Goal: Task Accomplishment & Management: Manage account settings

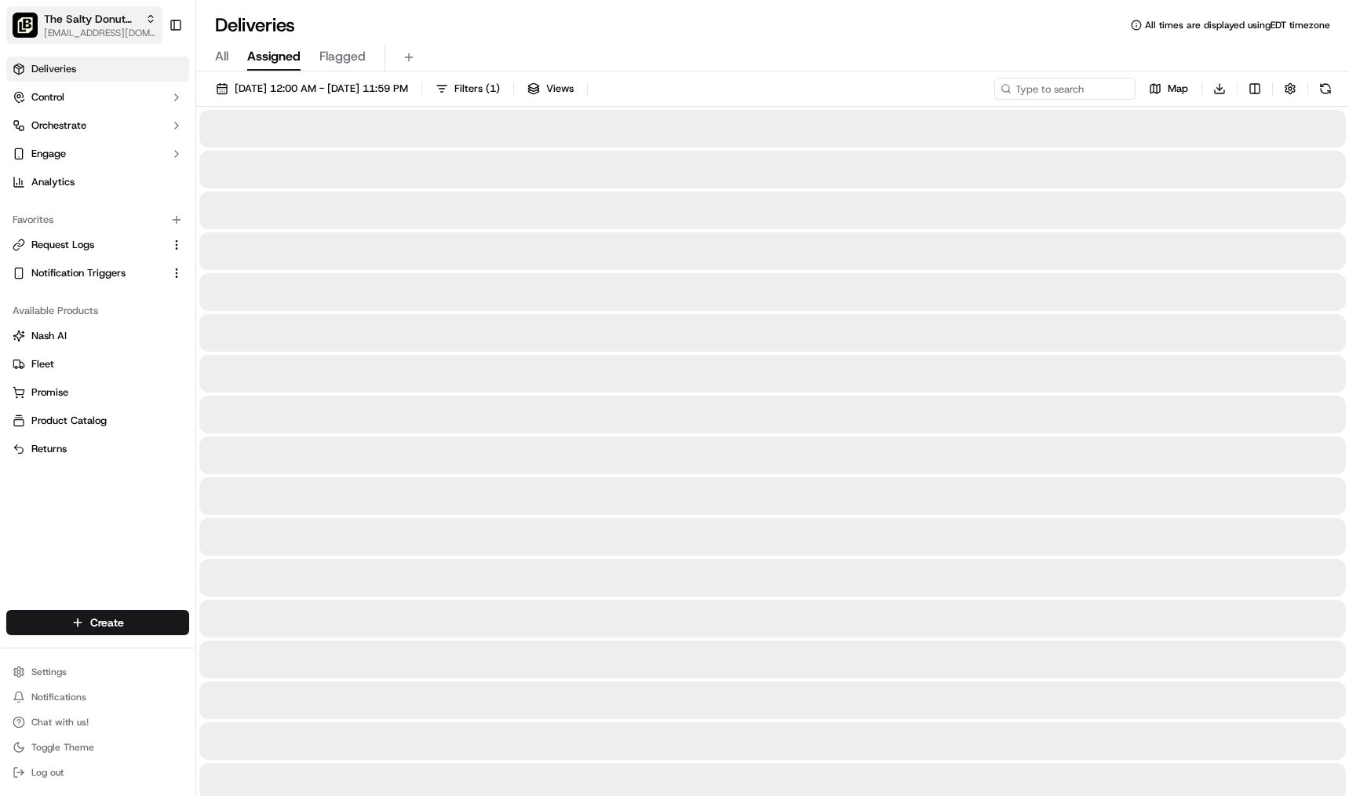
click at [111, 23] on span "The Salty Donut (Vineland Pointe)" at bounding box center [91, 19] width 95 height 16
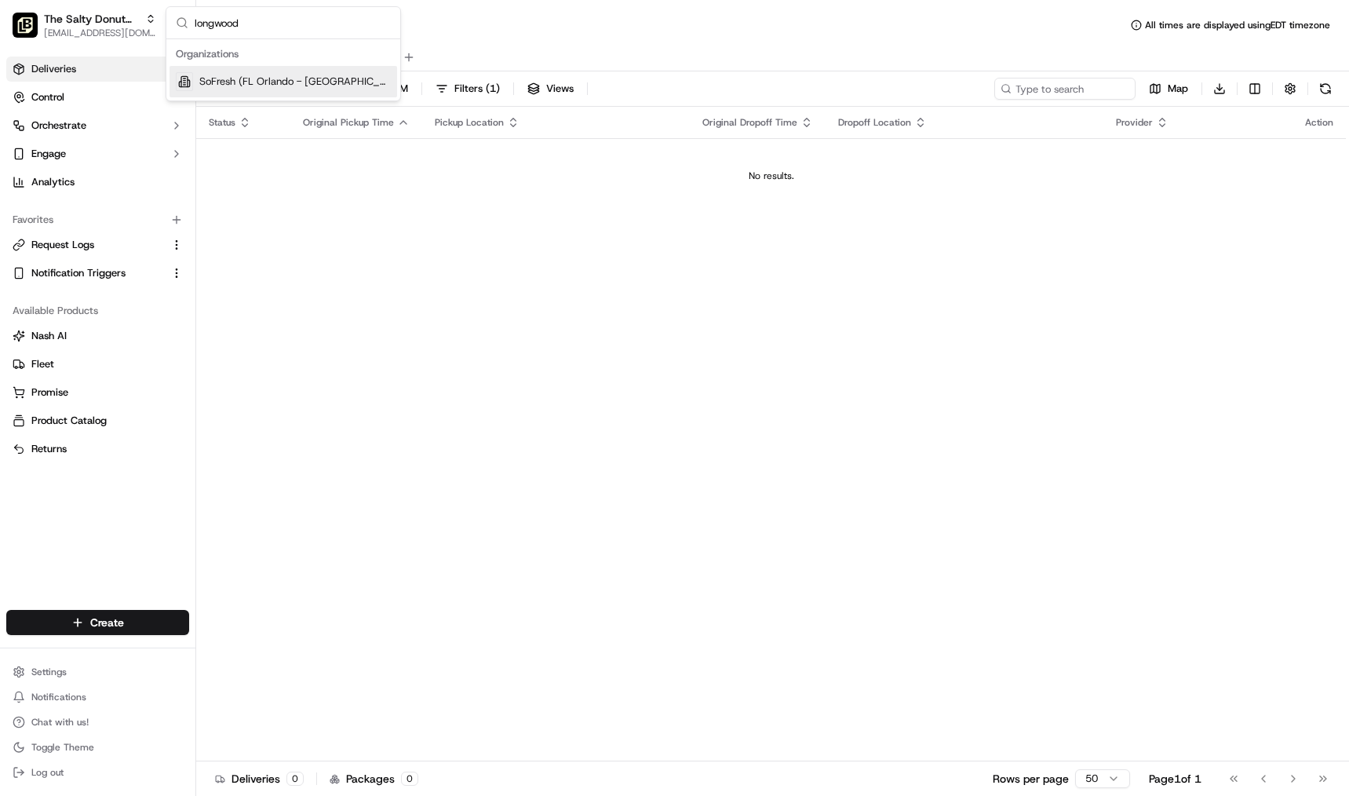
type input "longwood"
click at [287, 82] on span "SoFresh (FL Orlando - [GEOGRAPHIC_DATA])" at bounding box center [294, 82] width 191 height 14
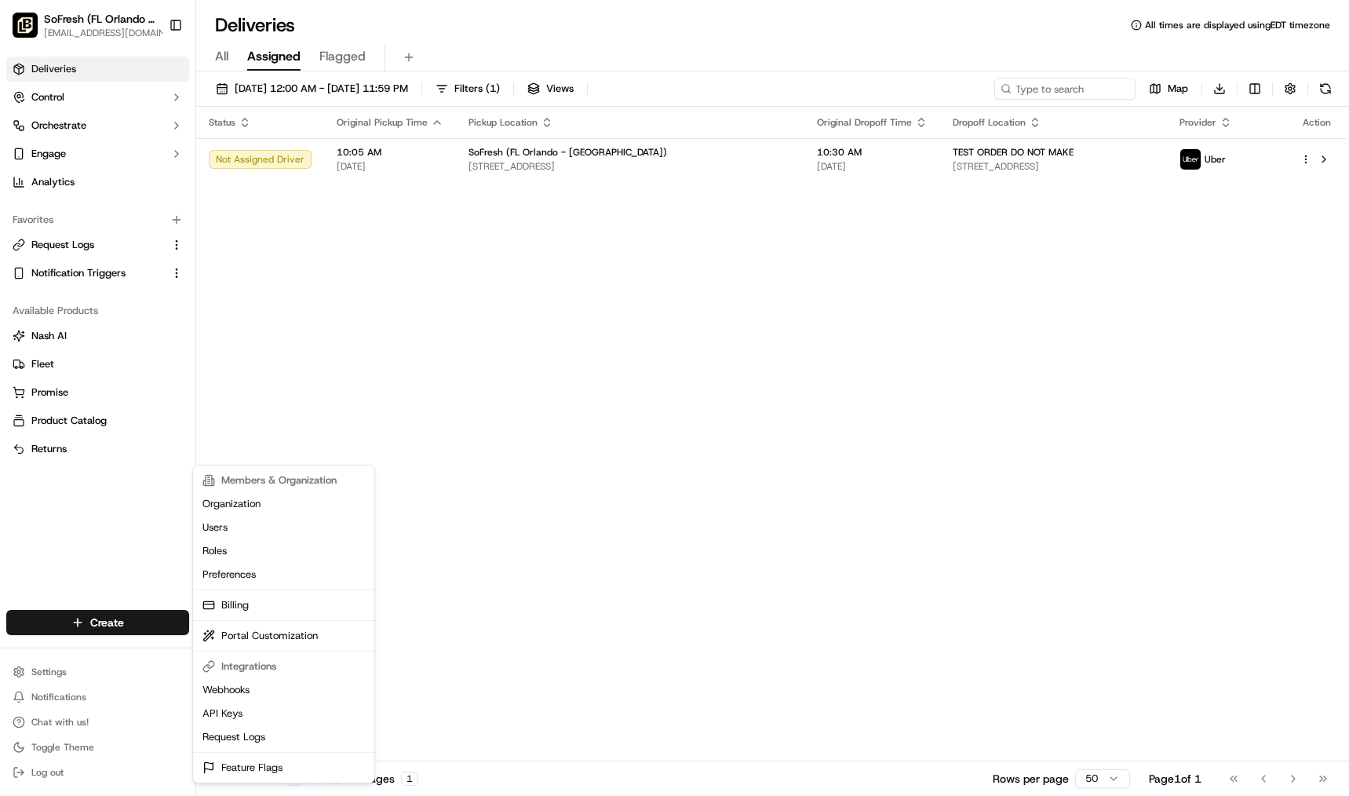
click at [53, 674] on html "SoFresh ([GEOGRAPHIC_DATA] Orlando - Longwood) [EMAIL_ADDRESS][DOMAIN_NAME] Tog…" at bounding box center [674, 398] width 1349 height 796
click at [224, 525] on link "Users" at bounding box center [283, 528] width 175 height 24
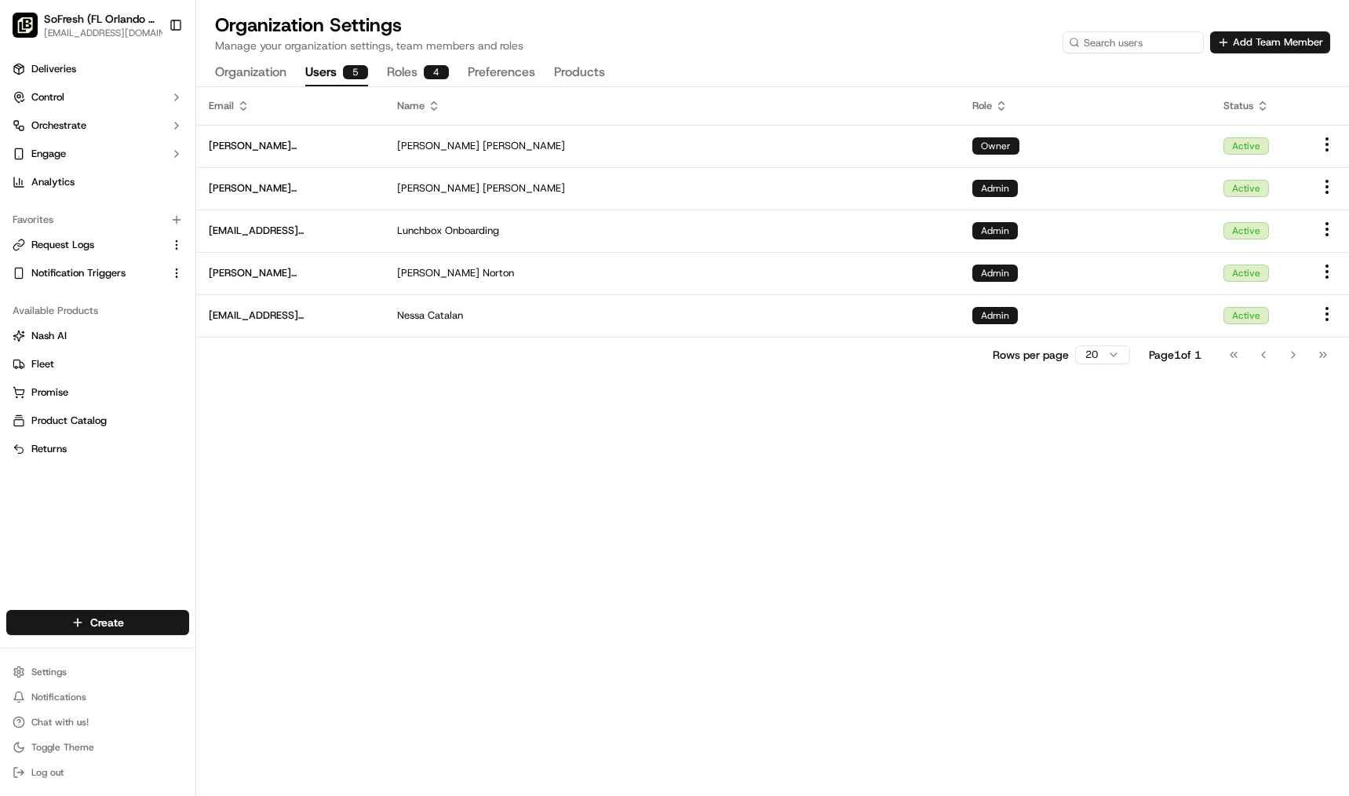
click at [667, 492] on div "Email Name Role Status [PERSON_NAME][EMAIL_ADDRESS][DOMAIN_NAME] [PERSON_NAME] …" at bounding box center [772, 441] width 1153 height 709
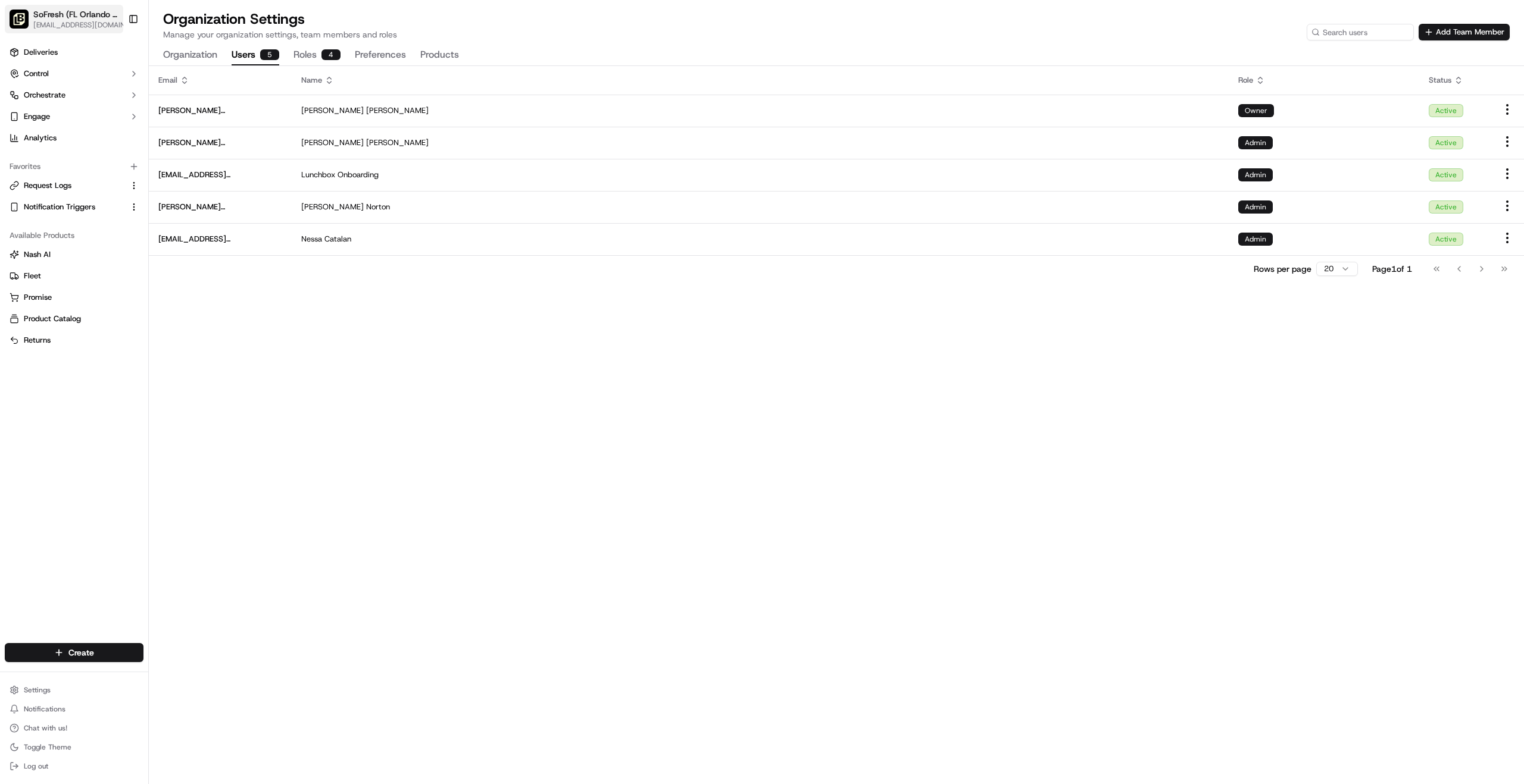
click at [74, 20] on span "[EMAIL_ADDRESS][DOMAIN_NAME]" at bounding box center [82, 25] width 98 height 10
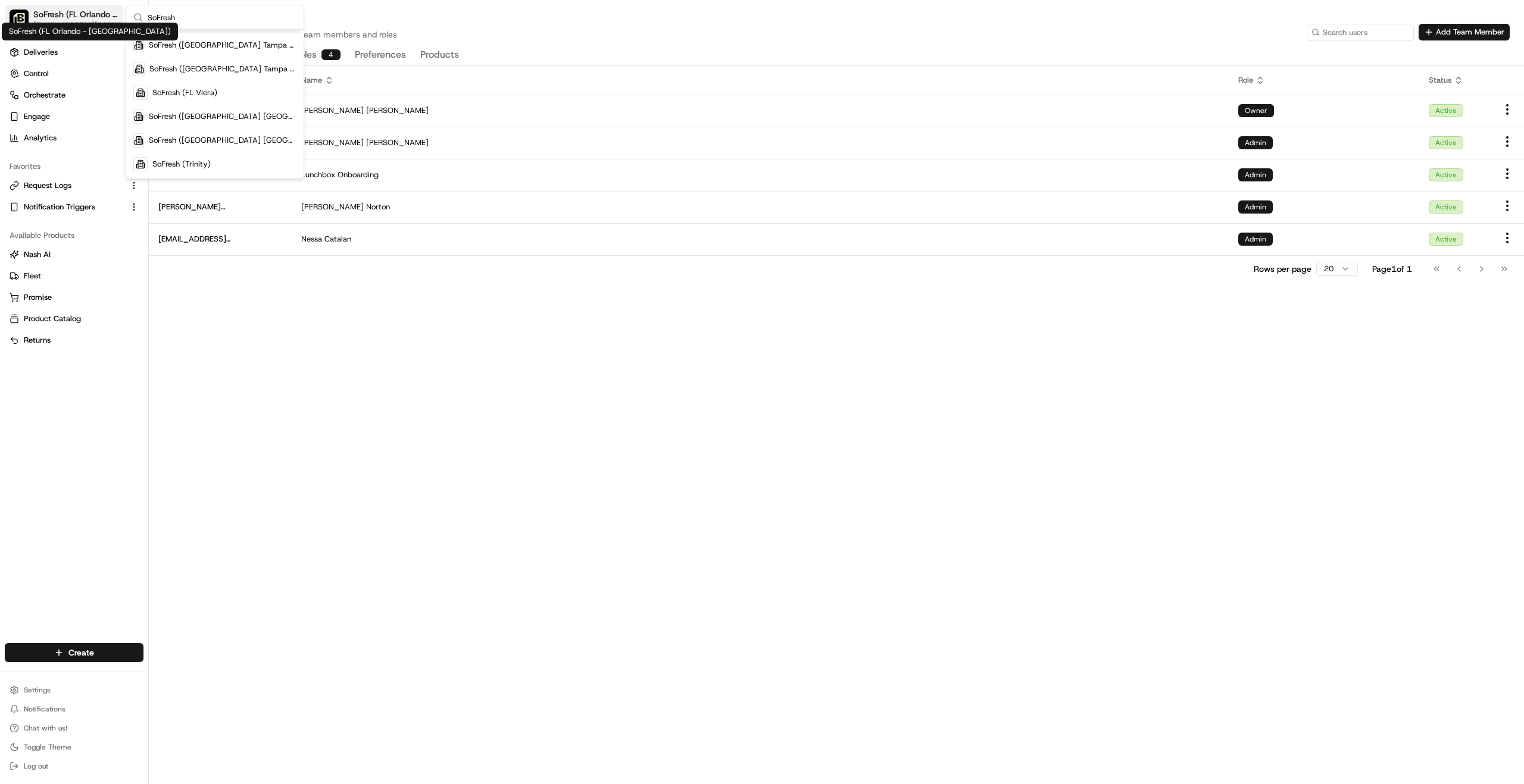
type input "SoFresh"
click at [60, 15] on span "SoFresh (FL Orlando - [GEOGRAPHIC_DATA])" at bounding box center [76, 14] width 85 height 12
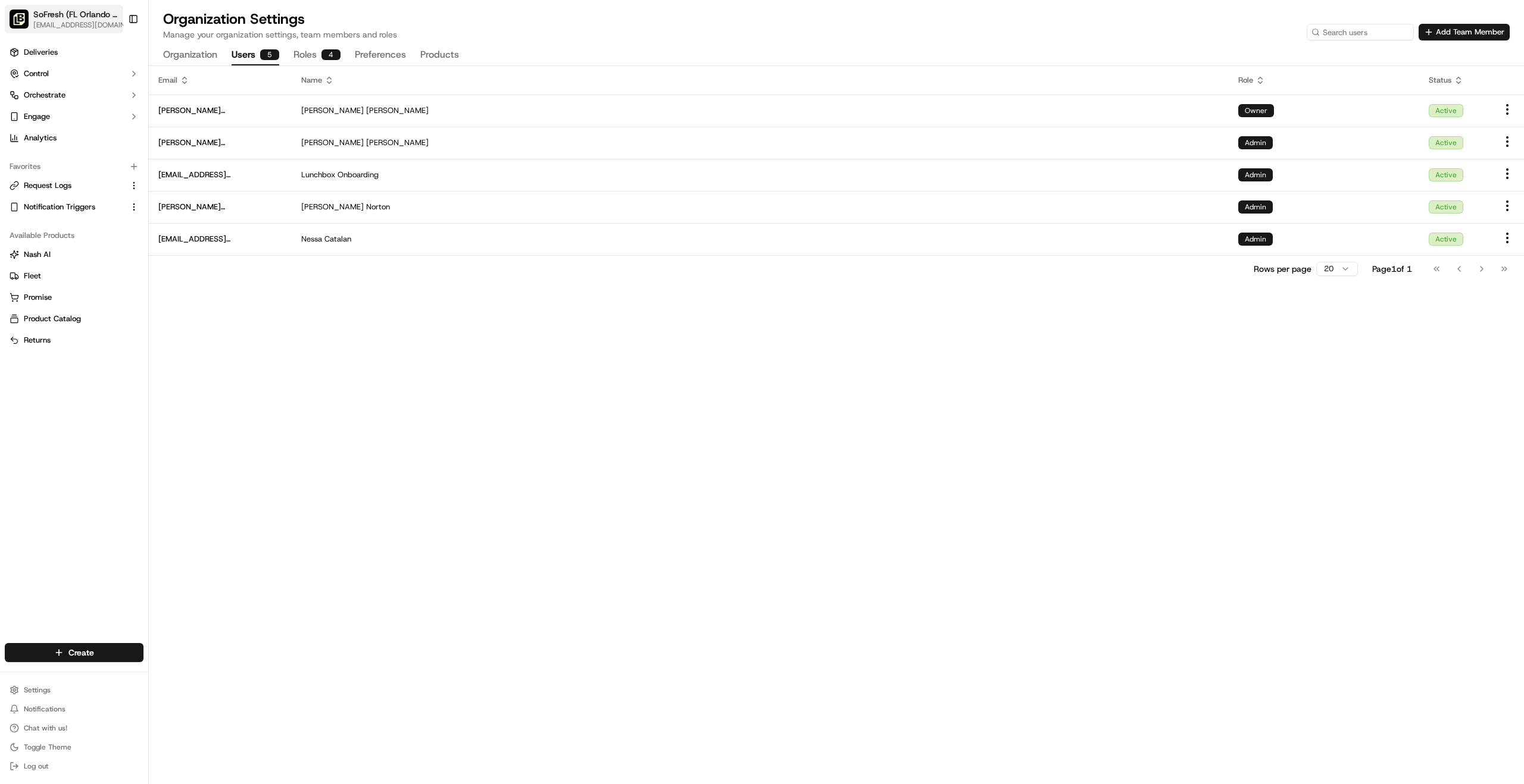
click at [60, 15] on span "SoFresh (FL Orlando - [GEOGRAPHIC_DATA])" at bounding box center [76, 14] width 85 height 12
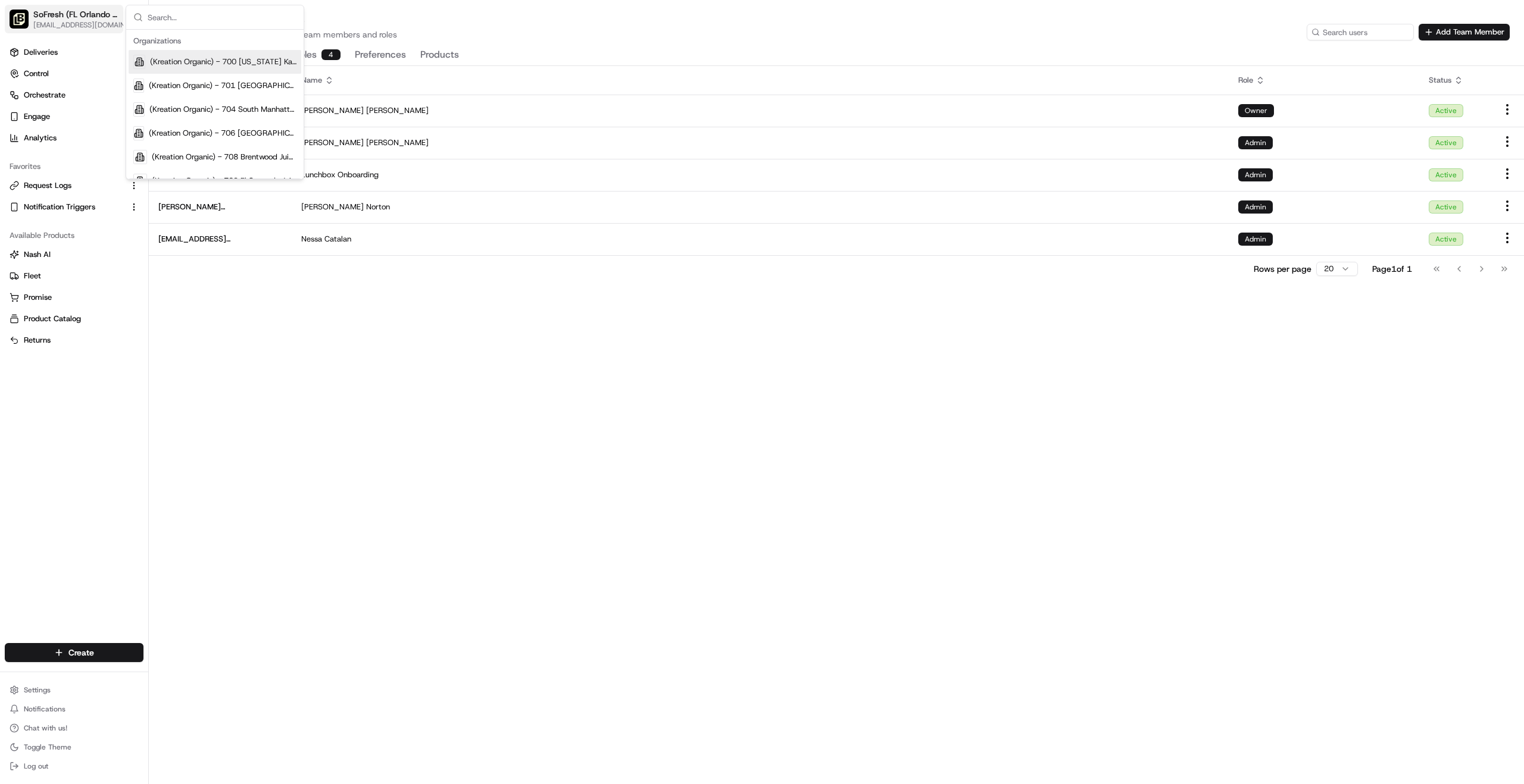
click at [54, 16] on span "SoFresh (FL Orlando - [GEOGRAPHIC_DATA])" at bounding box center [76, 14] width 85 height 12
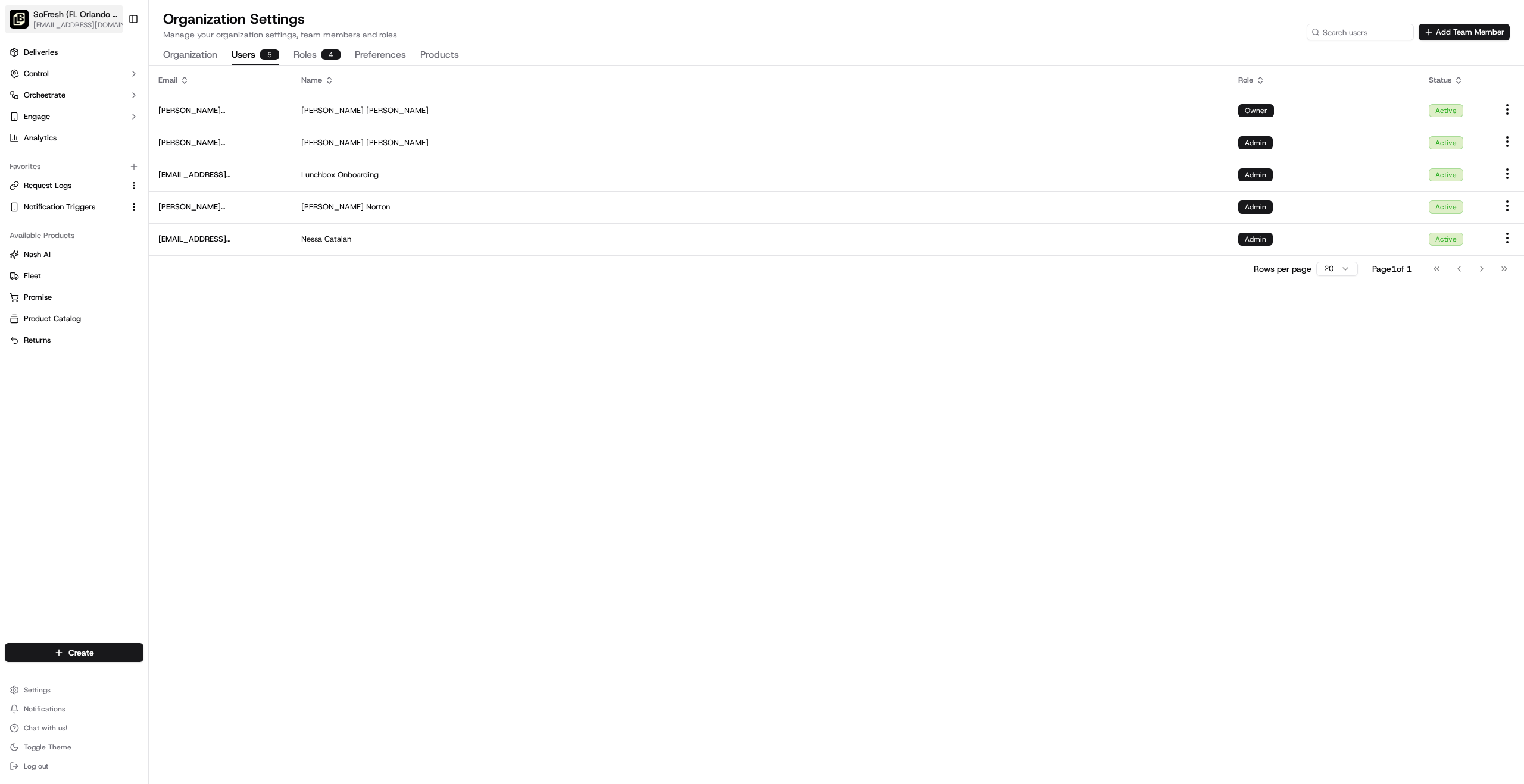
click at [49, 18] on span "SoFresh (FL Orlando - [GEOGRAPHIC_DATA])" at bounding box center [76, 14] width 85 height 12
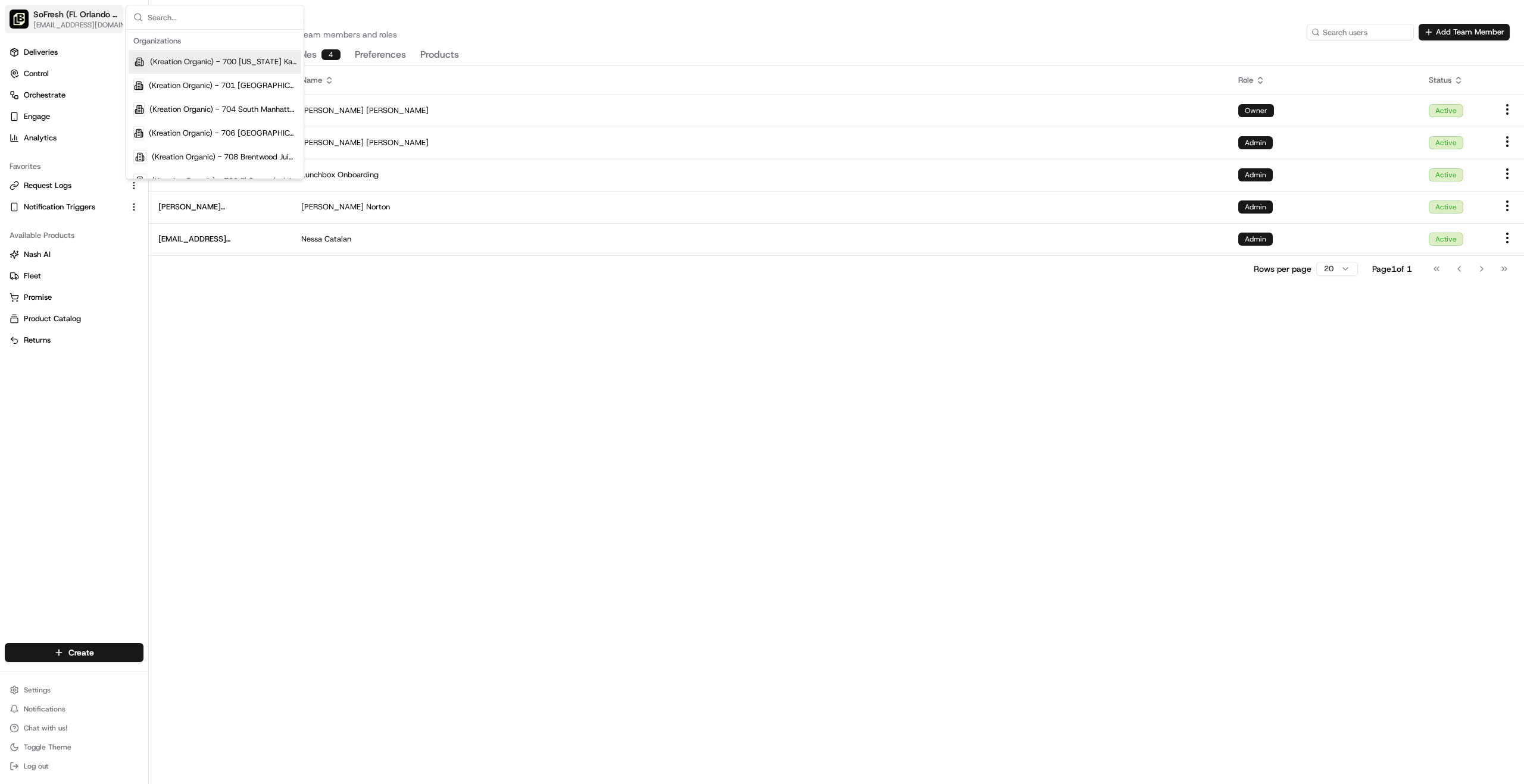
click at [43, 18] on span "SoFresh (FL Orlando - [GEOGRAPHIC_DATA])" at bounding box center [76, 14] width 85 height 12
drag, startPoint x: 45, startPoint y: 17, endPoint x: 67, endPoint y: 16, distance: 22.0
click at [46, 17] on span "SoFresh (FL Orlando - [GEOGRAPHIC_DATA])" at bounding box center [76, 14] width 85 height 12
click at [68, 16] on span "SoFresh (FL Orlando - [GEOGRAPHIC_DATA])" at bounding box center [76, 14] width 85 height 12
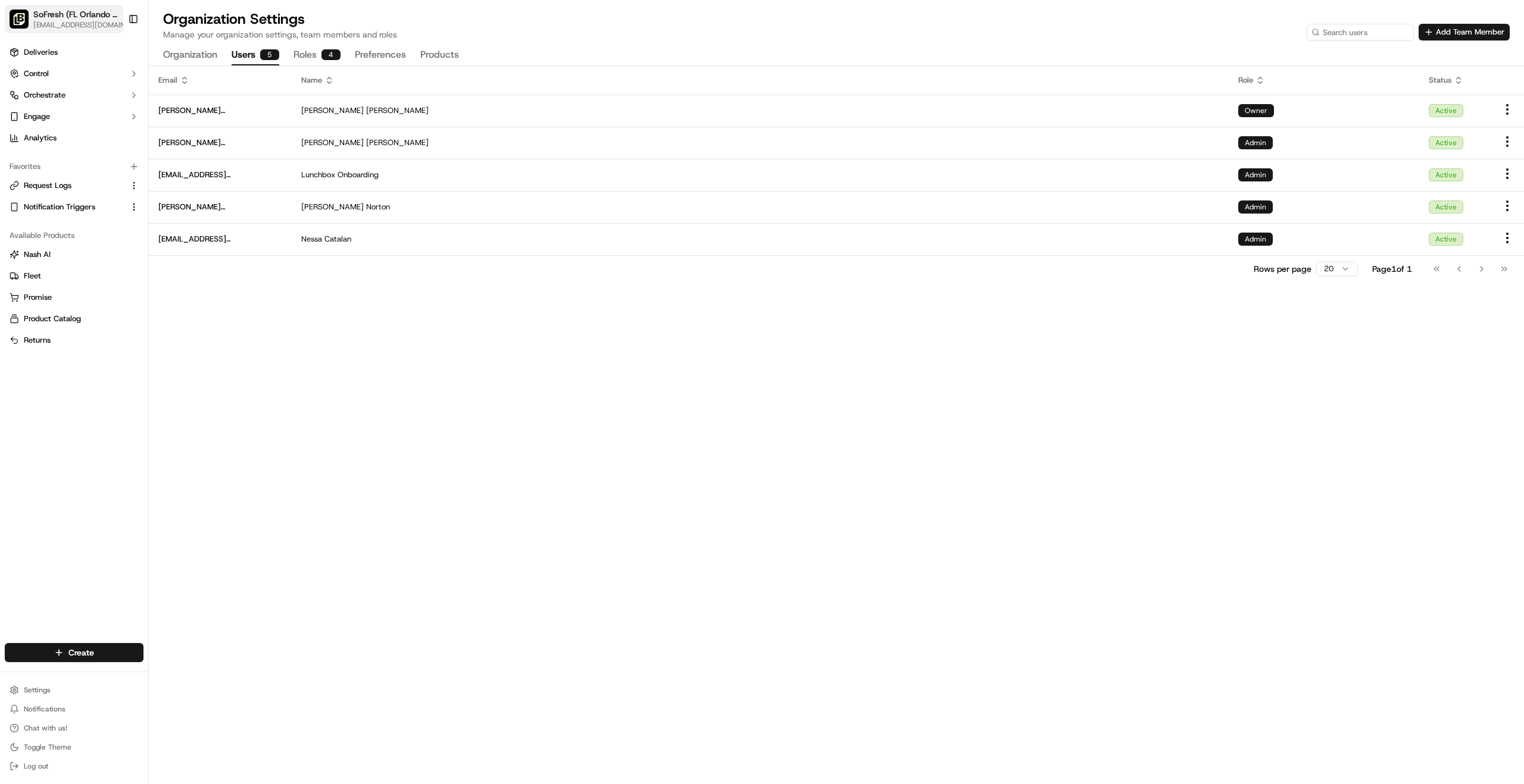
drag, startPoint x: 64, startPoint y: 15, endPoint x: 54, endPoint y: 12, distance: 10.4
click at [64, 15] on span "SoFresh (FL Orlando - [GEOGRAPHIC_DATA])" at bounding box center [76, 14] width 85 height 12
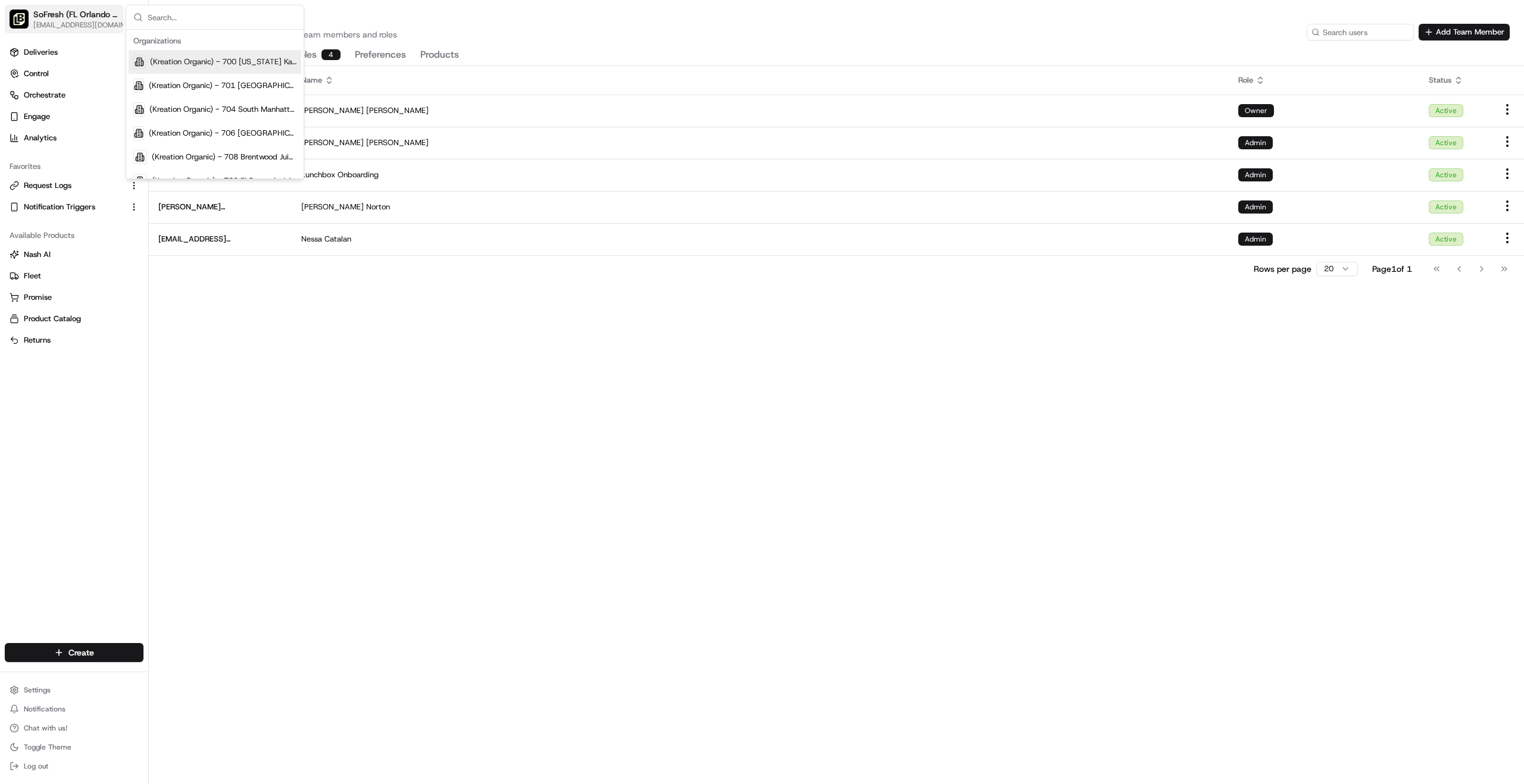
click at [126, 15] on icon "button" at bounding box center [127, 16] width 4 height 2
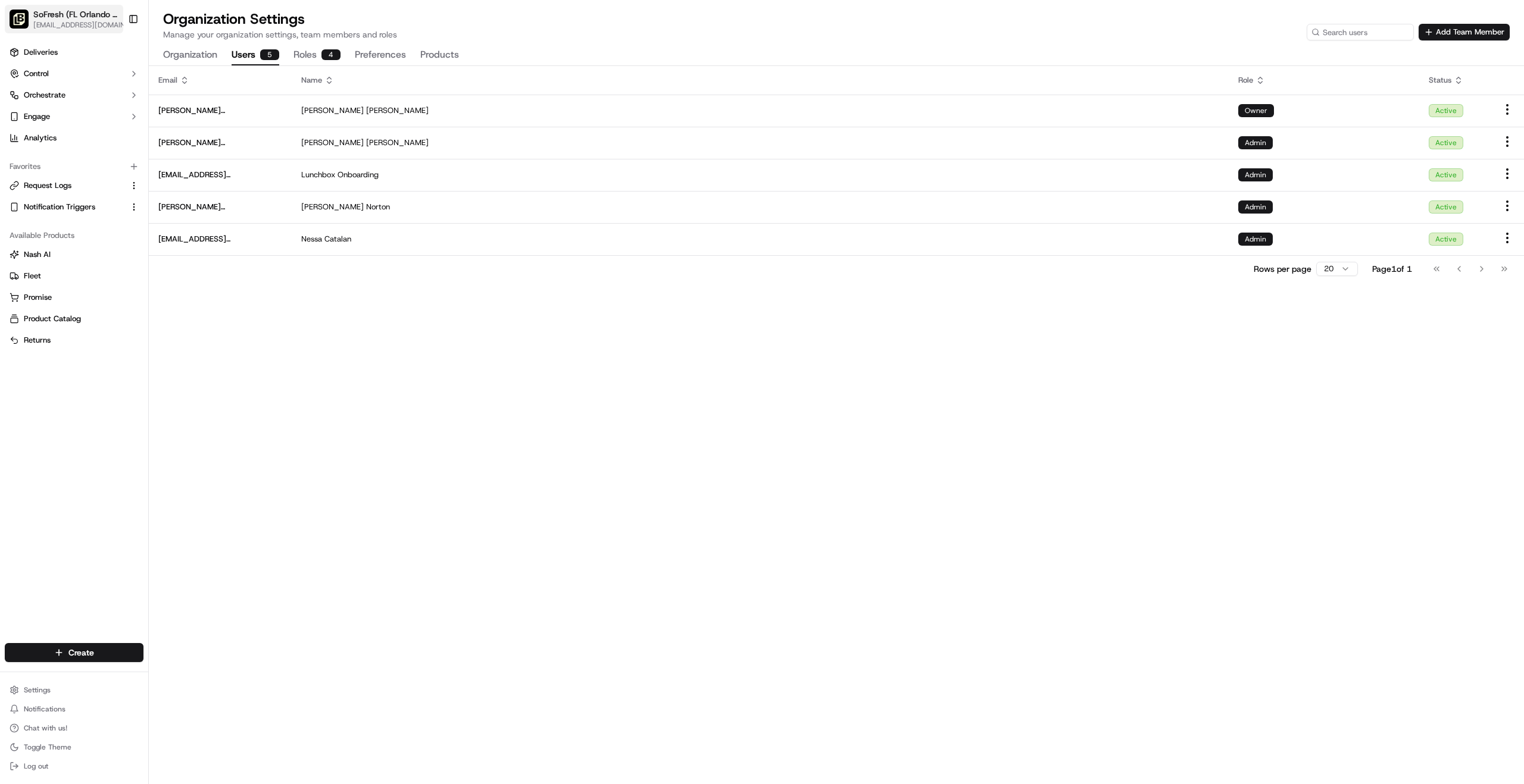
drag, startPoint x: 65, startPoint y: 15, endPoint x: 21, endPoint y: 14, distance: 44.0
click at [64, 15] on span "SoFresh (FL Orlando - [GEOGRAPHIC_DATA])" at bounding box center [76, 14] width 85 height 12
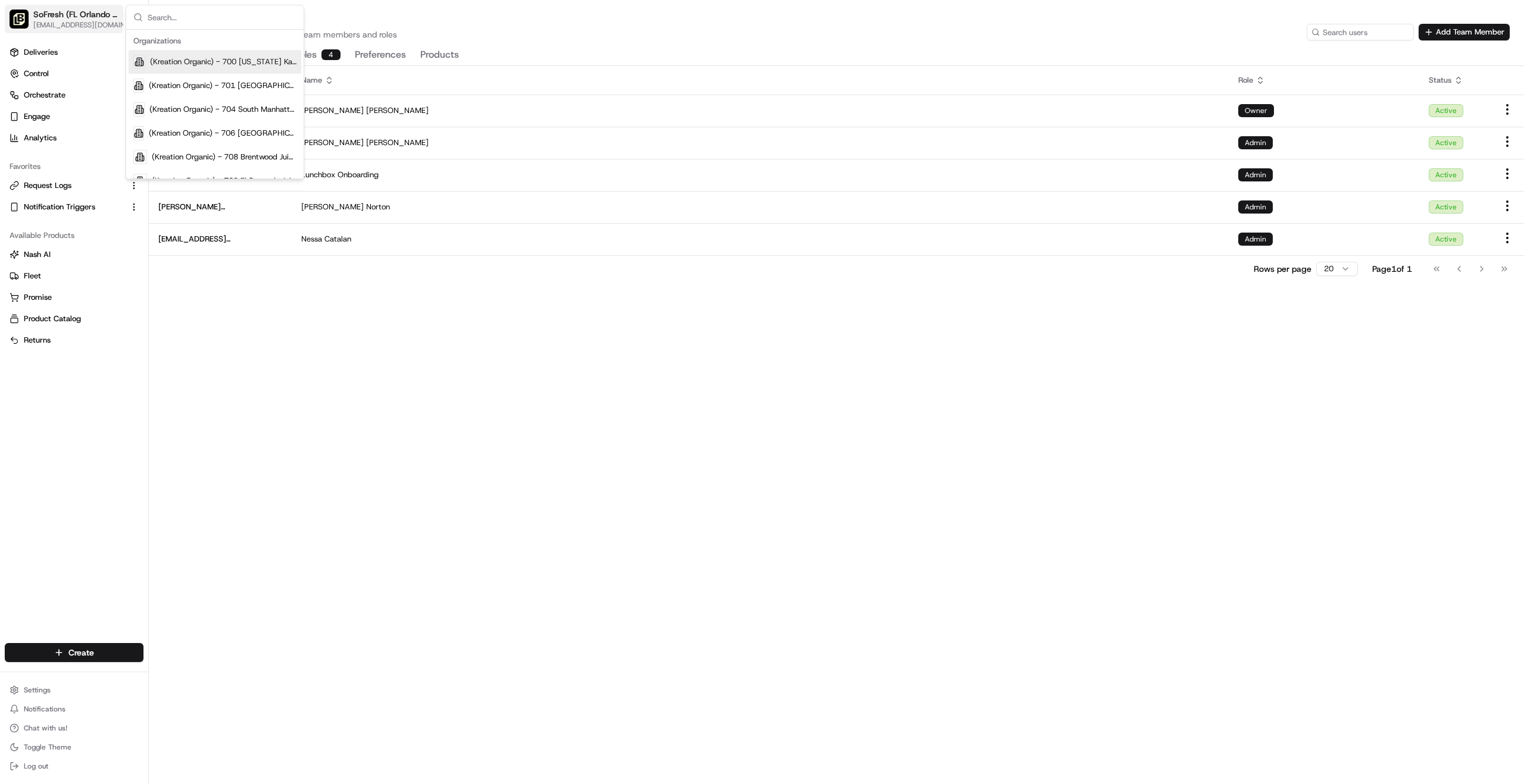
click at [22, 14] on img "button" at bounding box center [19, 19] width 19 height 19
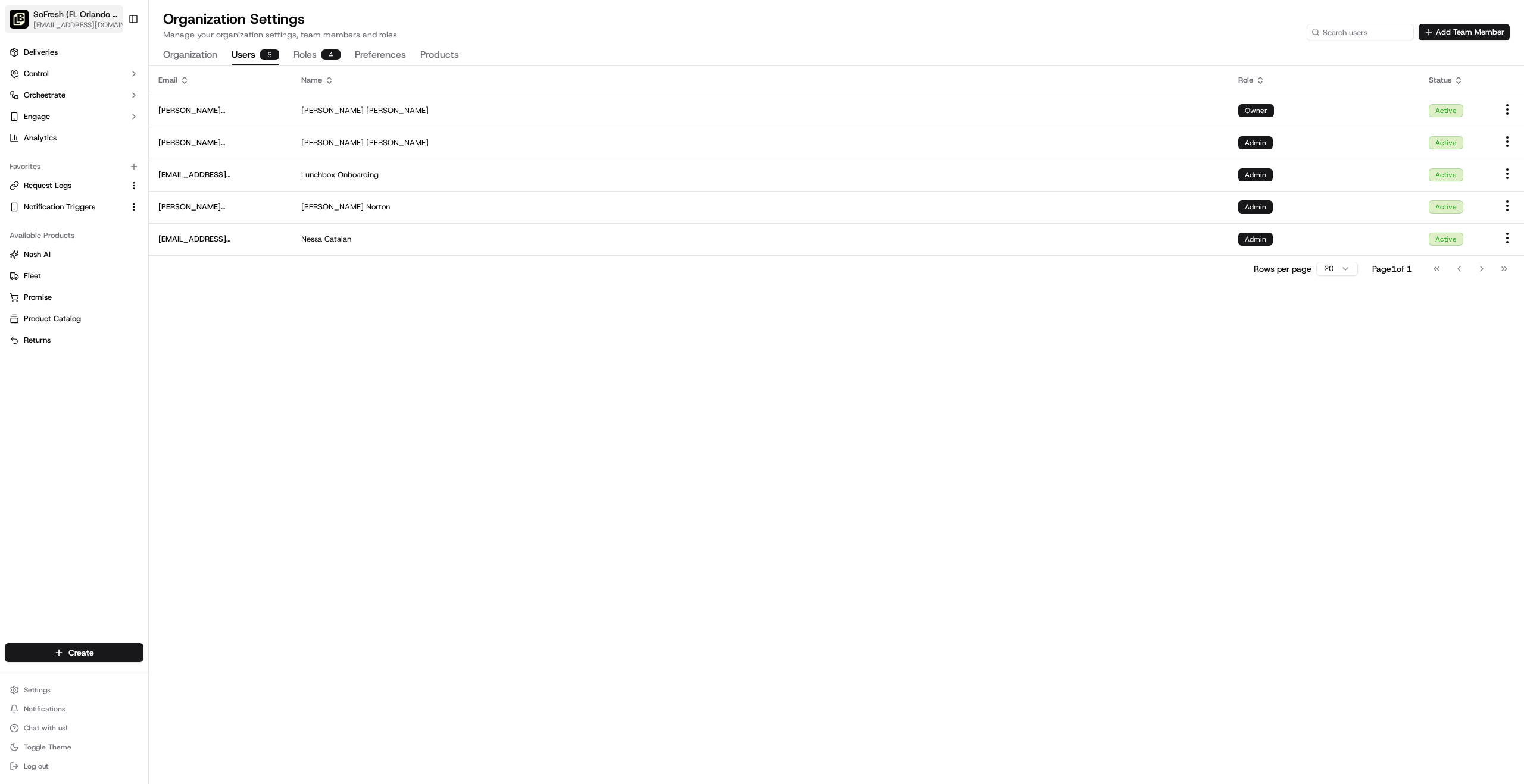
click at [64, 18] on span "SoFresh (FL Orlando - [GEOGRAPHIC_DATA])" at bounding box center [76, 14] width 85 height 12
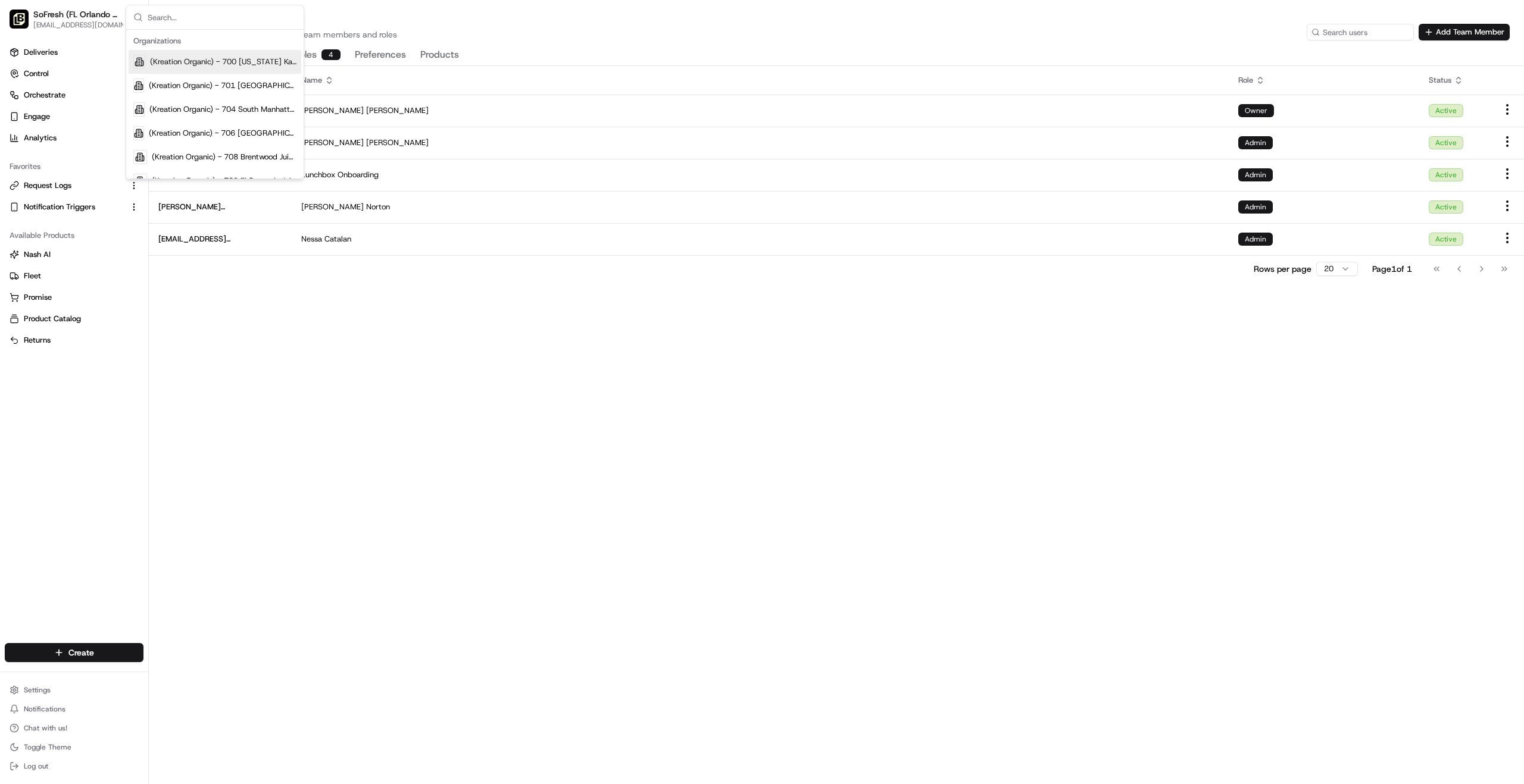
drag, startPoint x: 548, startPoint y: 523, endPoint x: 605, endPoint y: 397, distance: 138.3
click at [550, 518] on div "Email Name Role Status [PERSON_NAME][EMAIL_ADDRESS][DOMAIN_NAME] [PERSON_NAME] …" at bounding box center [836, 425] width 1375 height 718
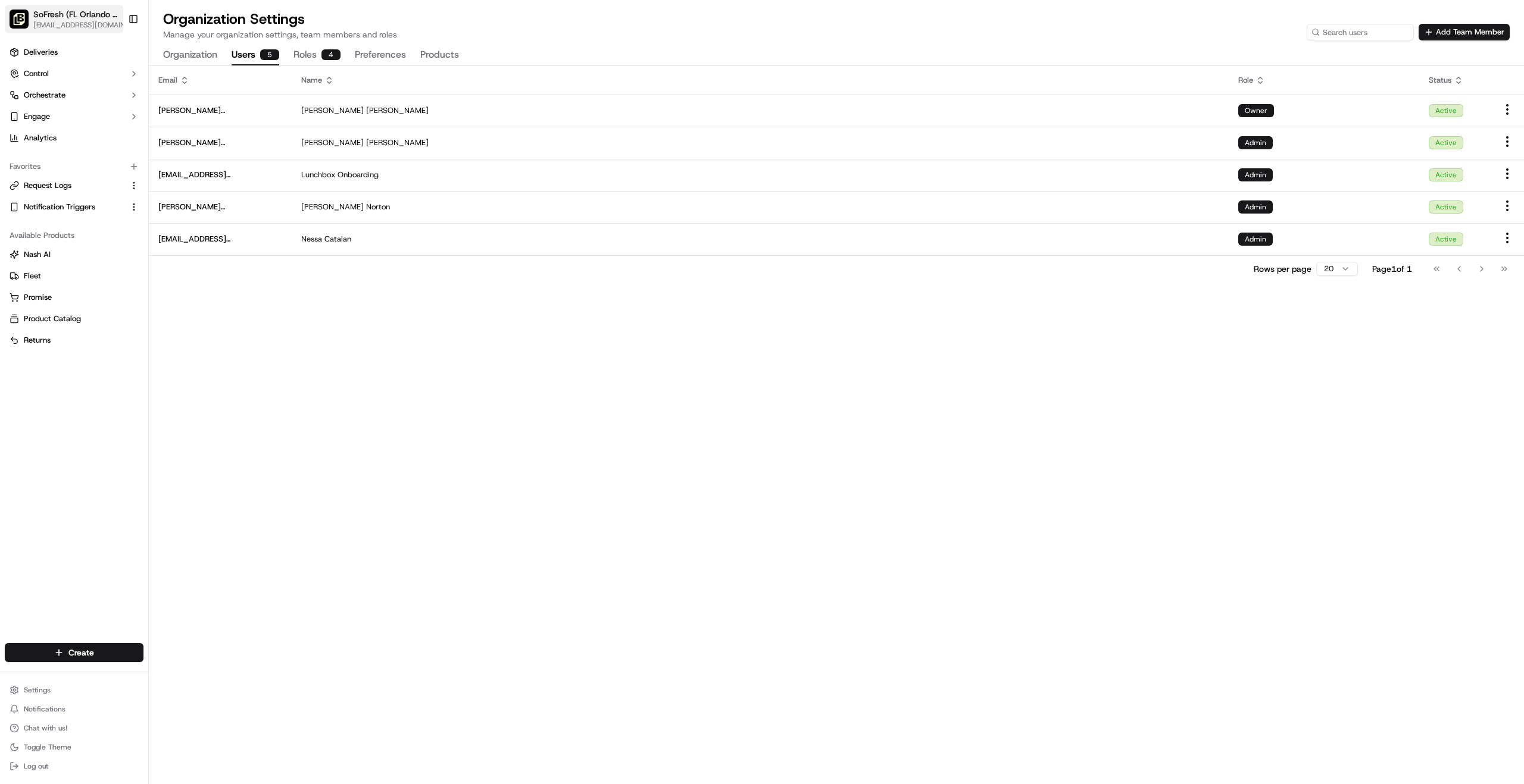
click at [55, 20] on span "[EMAIL_ADDRESS][DOMAIN_NAME]" at bounding box center [82, 25] width 98 height 10
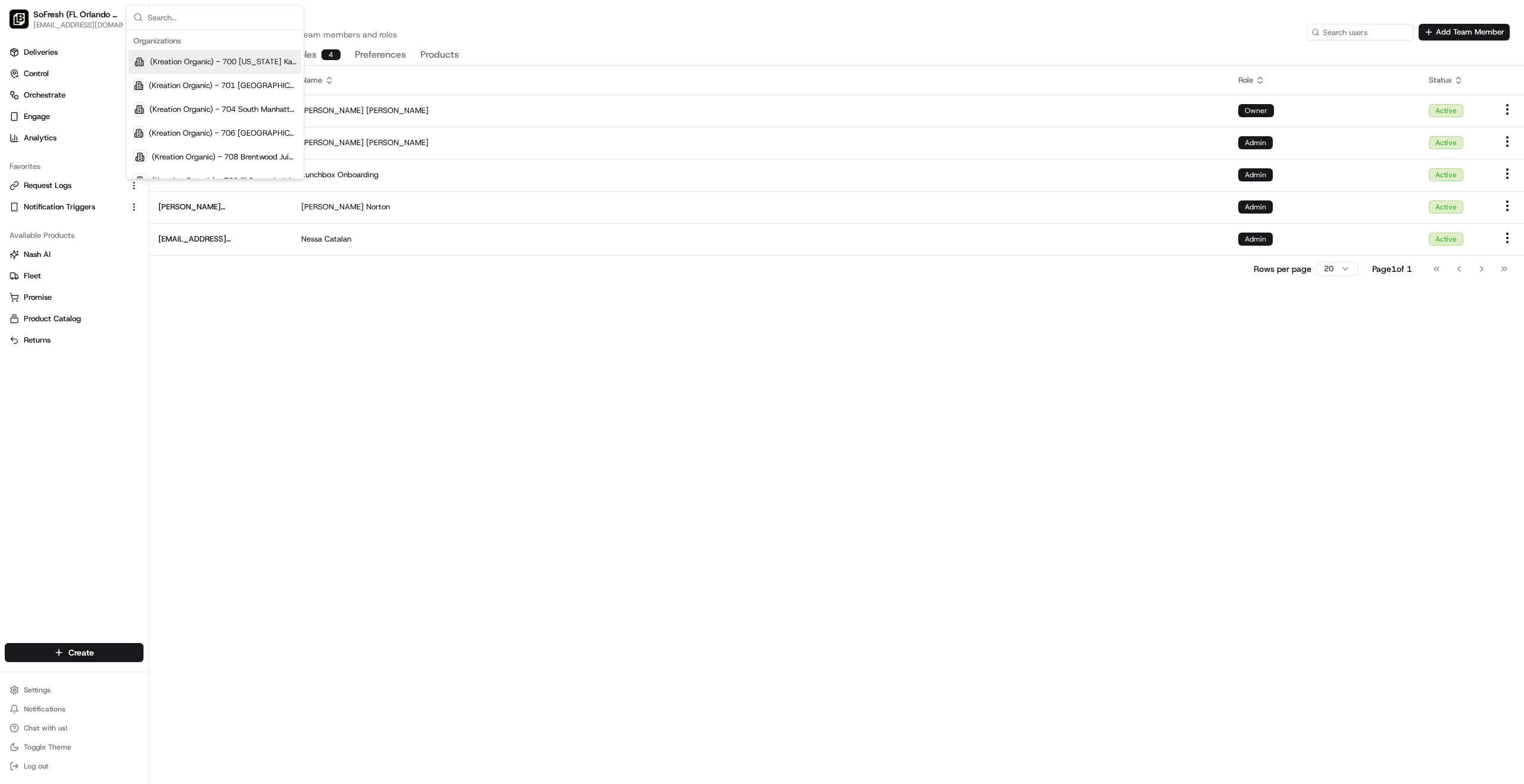
drag, startPoint x: 311, startPoint y: 488, endPoint x: 244, endPoint y: 314, distance: 186.5
click at [314, 477] on div "Email Name Role Status [PERSON_NAME][EMAIL_ADDRESS][DOMAIN_NAME] [PERSON_NAME] …" at bounding box center [836, 425] width 1375 height 718
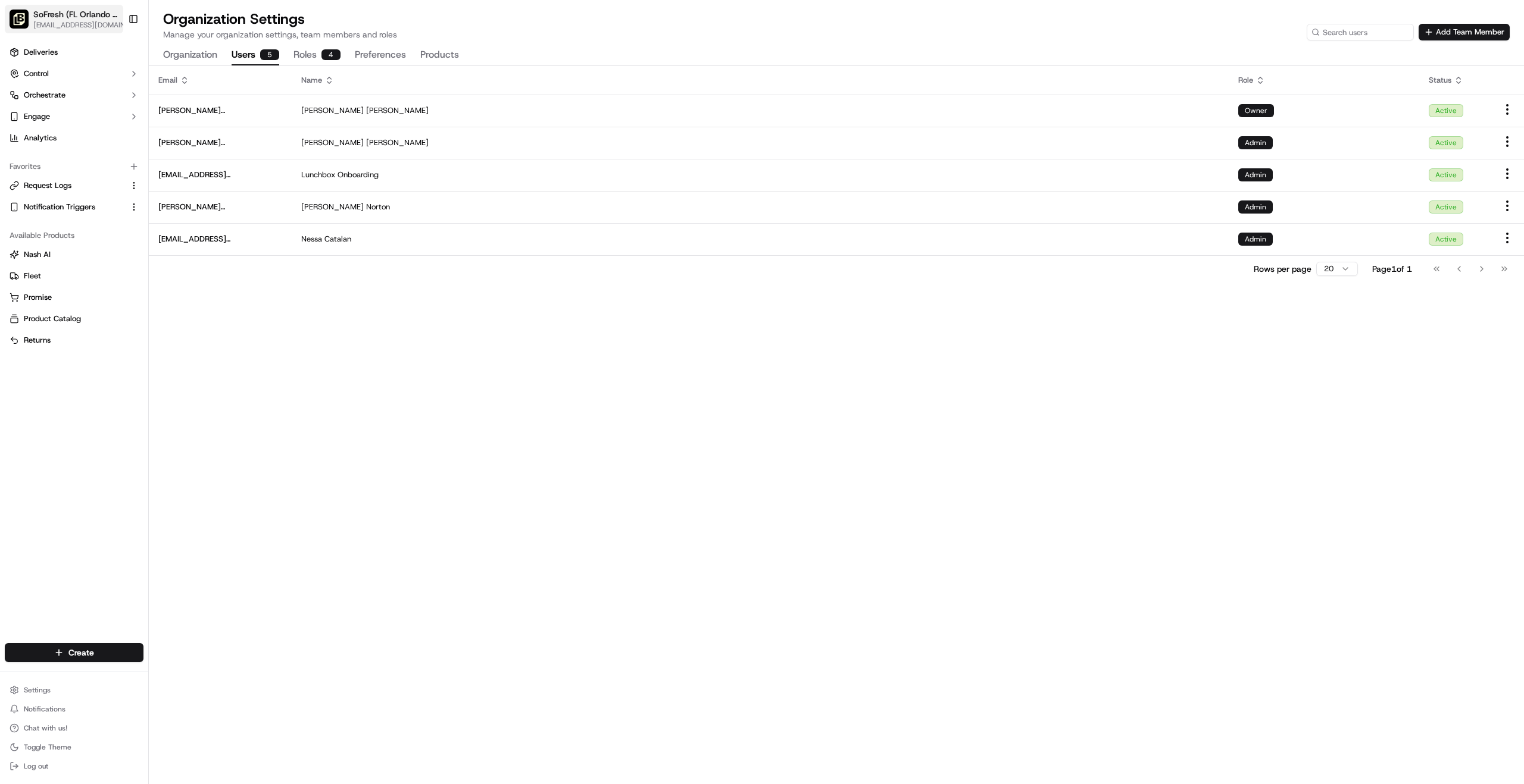
click at [47, 21] on span "[EMAIL_ADDRESS][DOMAIN_NAME]" at bounding box center [82, 25] width 98 height 10
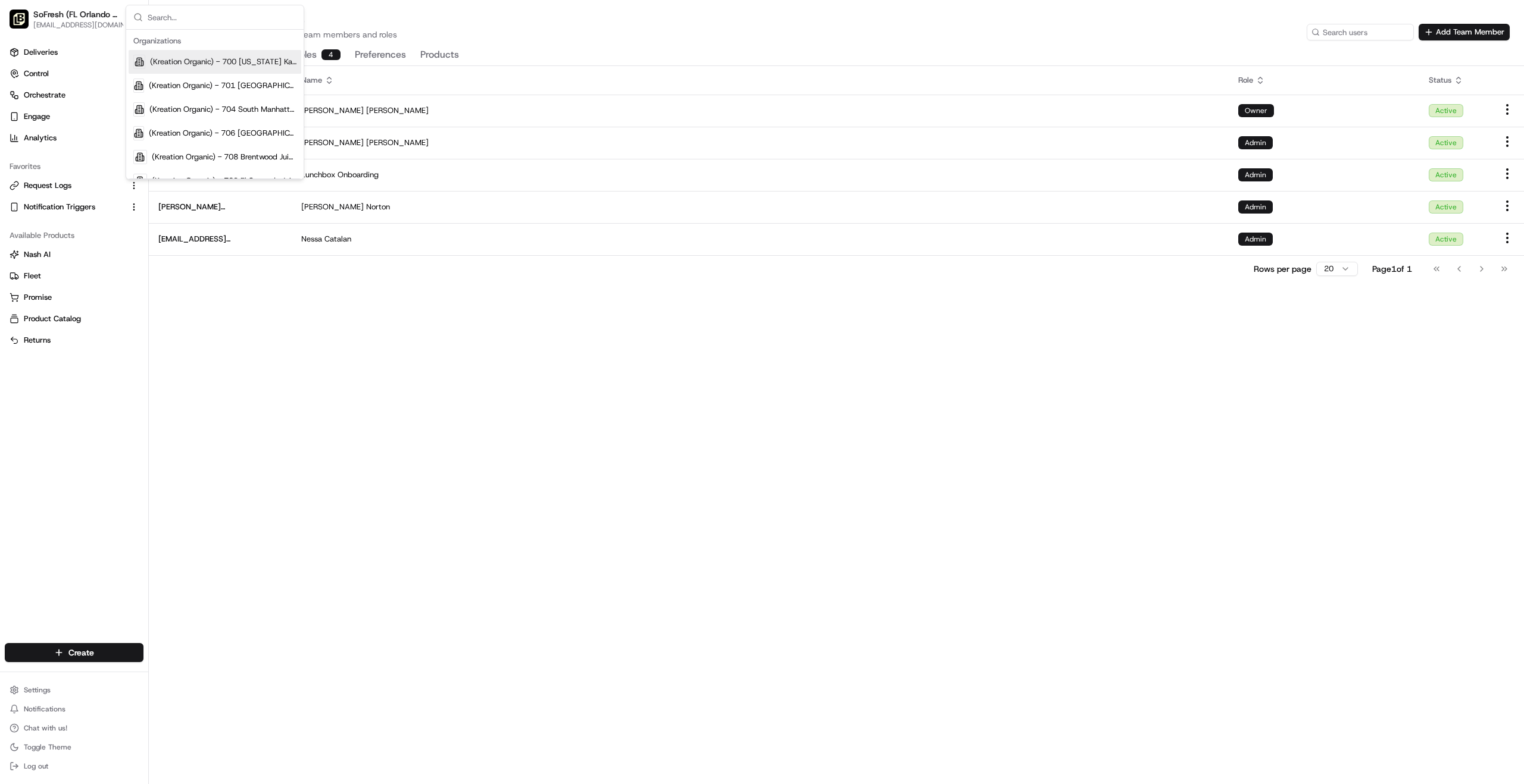
drag, startPoint x: 423, startPoint y: 540, endPoint x: 432, endPoint y: 515, distance: 26.6
click at [426, 533] on div "Email Name Role Status [PERSON_NAME][EMAIL_ADDRESS][DOMAIN_NAME] [PERSON_NAME] …" at bounding box center [836, 425] width 1375 height 718
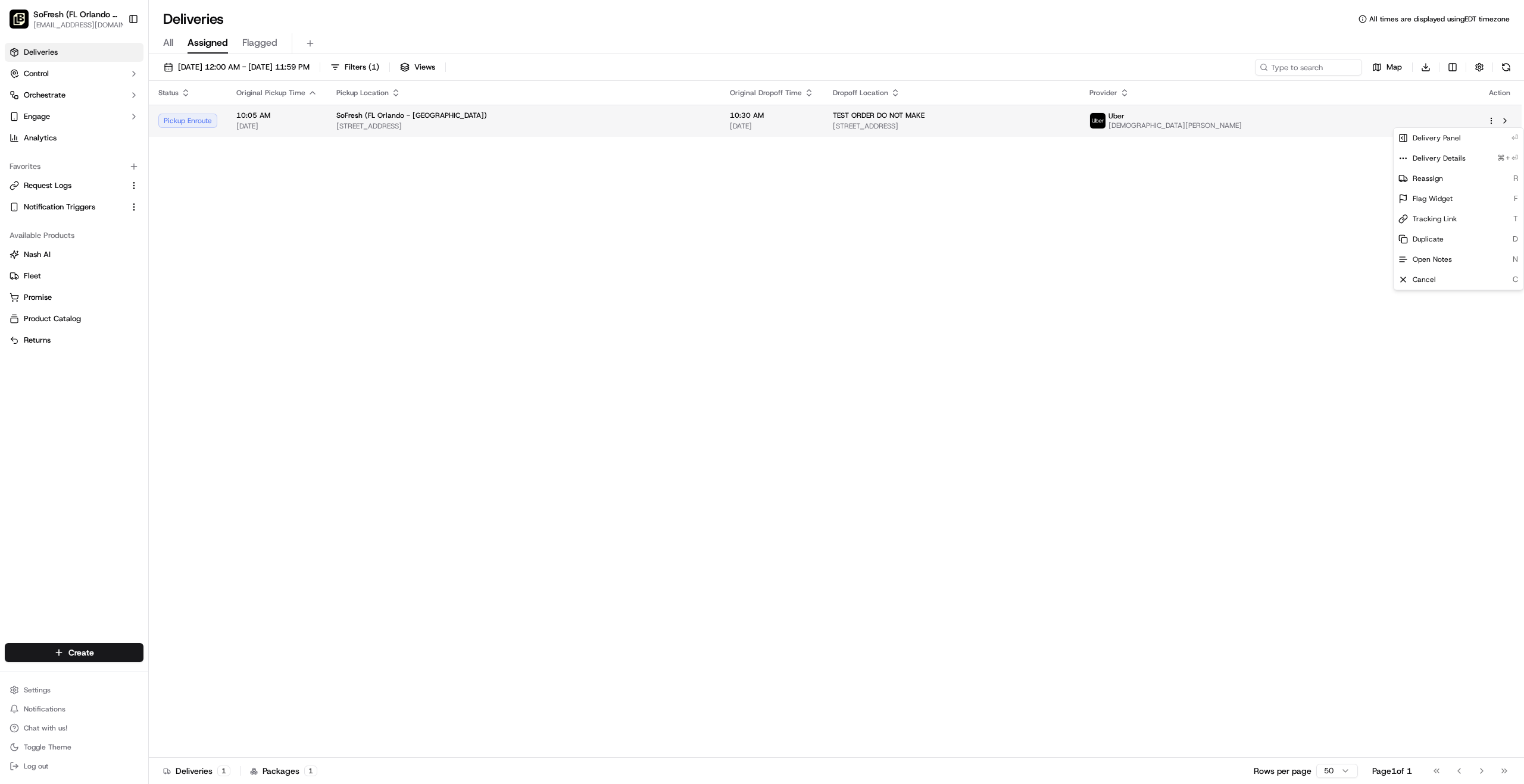
click at [1023, 120] on html "SoFresh ([GEOGRAPHIC_DATA] Orlando - Longwood) [EMAIL_ADDRESS][DOMAIN_NAME] Tog…" at bounding box center [762, 392] width 1524 height 784
click at [1023, 280] on span "Cancel" at bounding box center [1424, 280] width 24 height 10
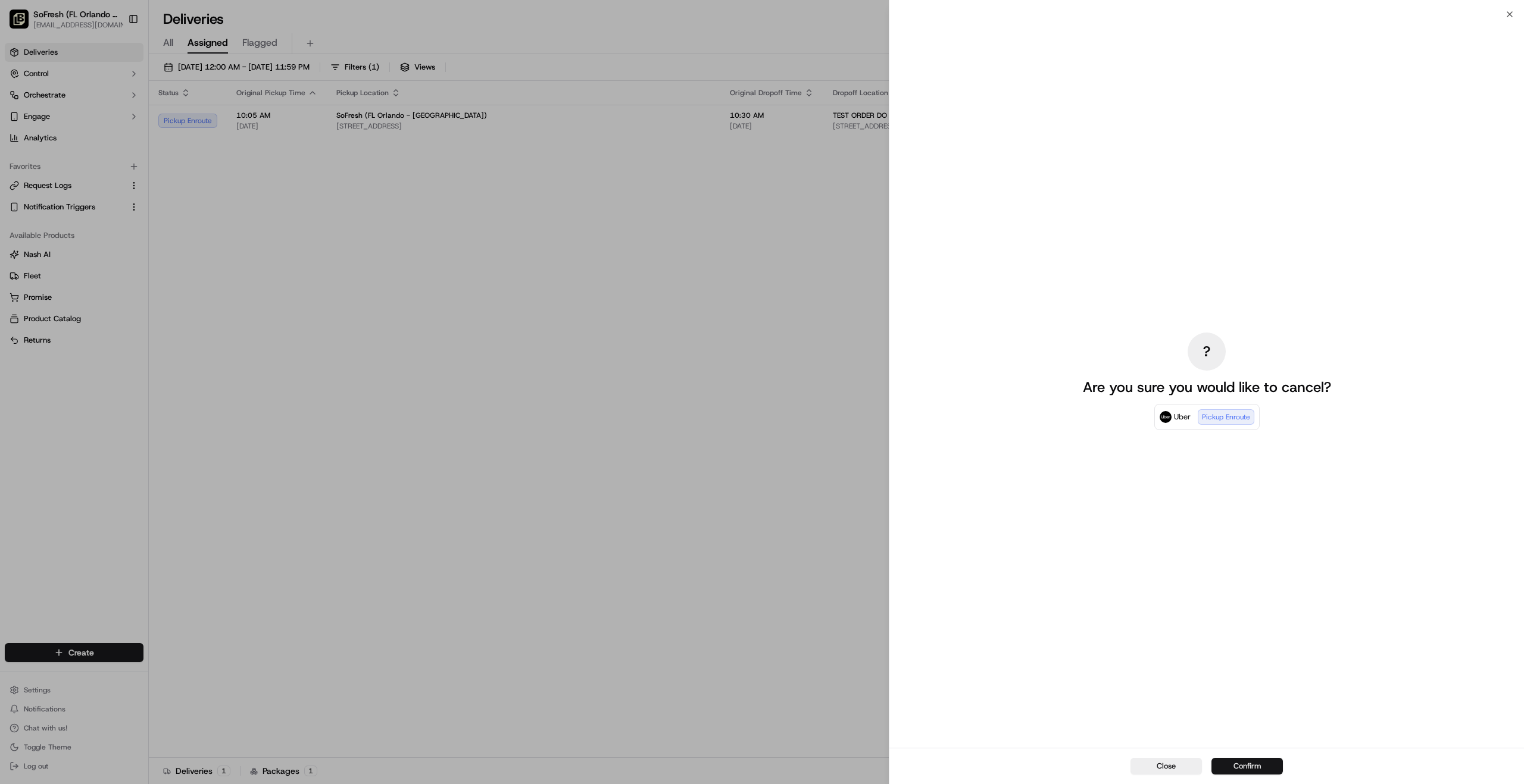
click at [1023, 603] on button "Confirm" at bounding box center [1247, 767] width 71 height 17
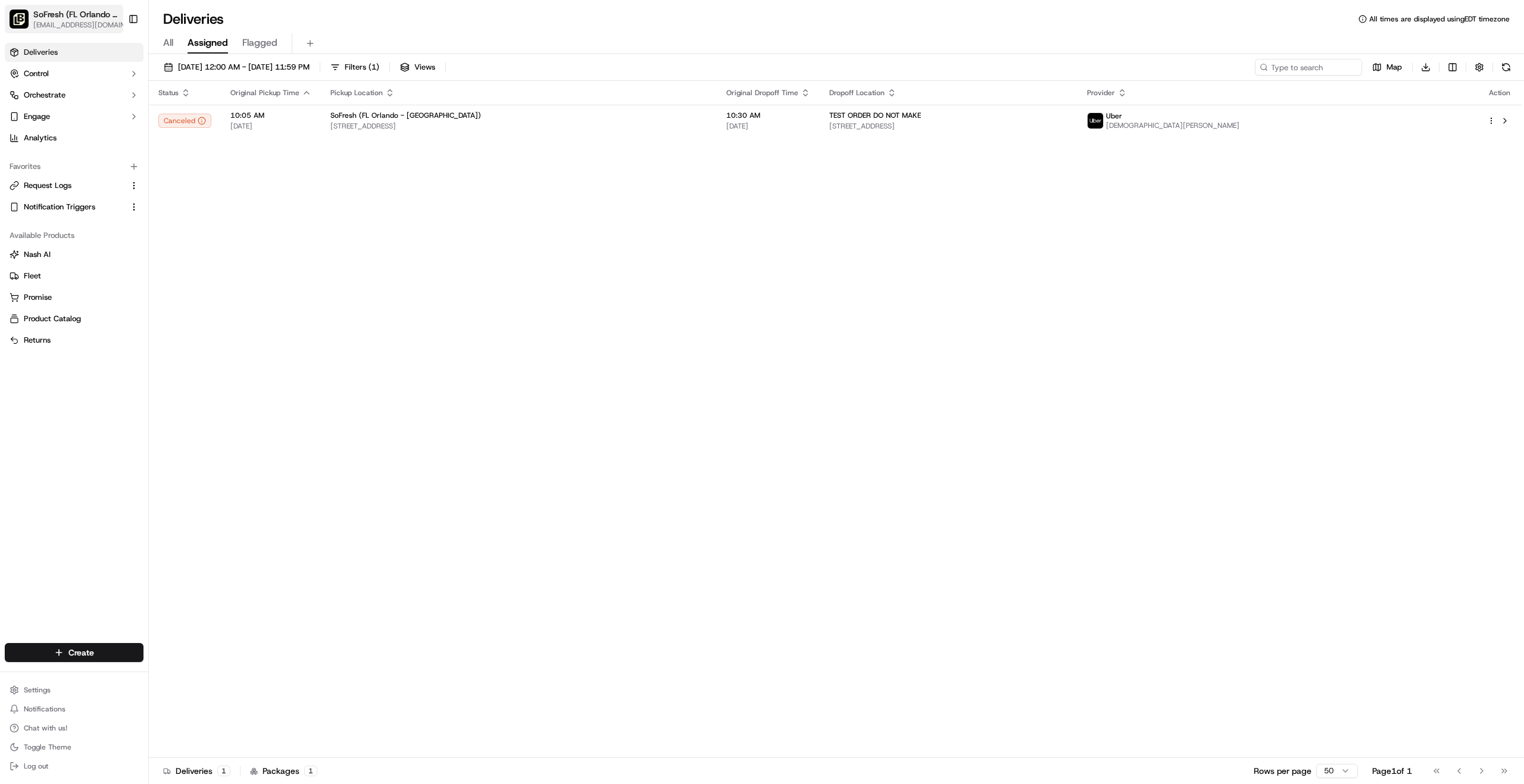
click at [51, 18] on span "SoFresh (FL Orlando - [GEOGRAPHIC_DATA])" at bounding box center [76, 14] width 85 height 12
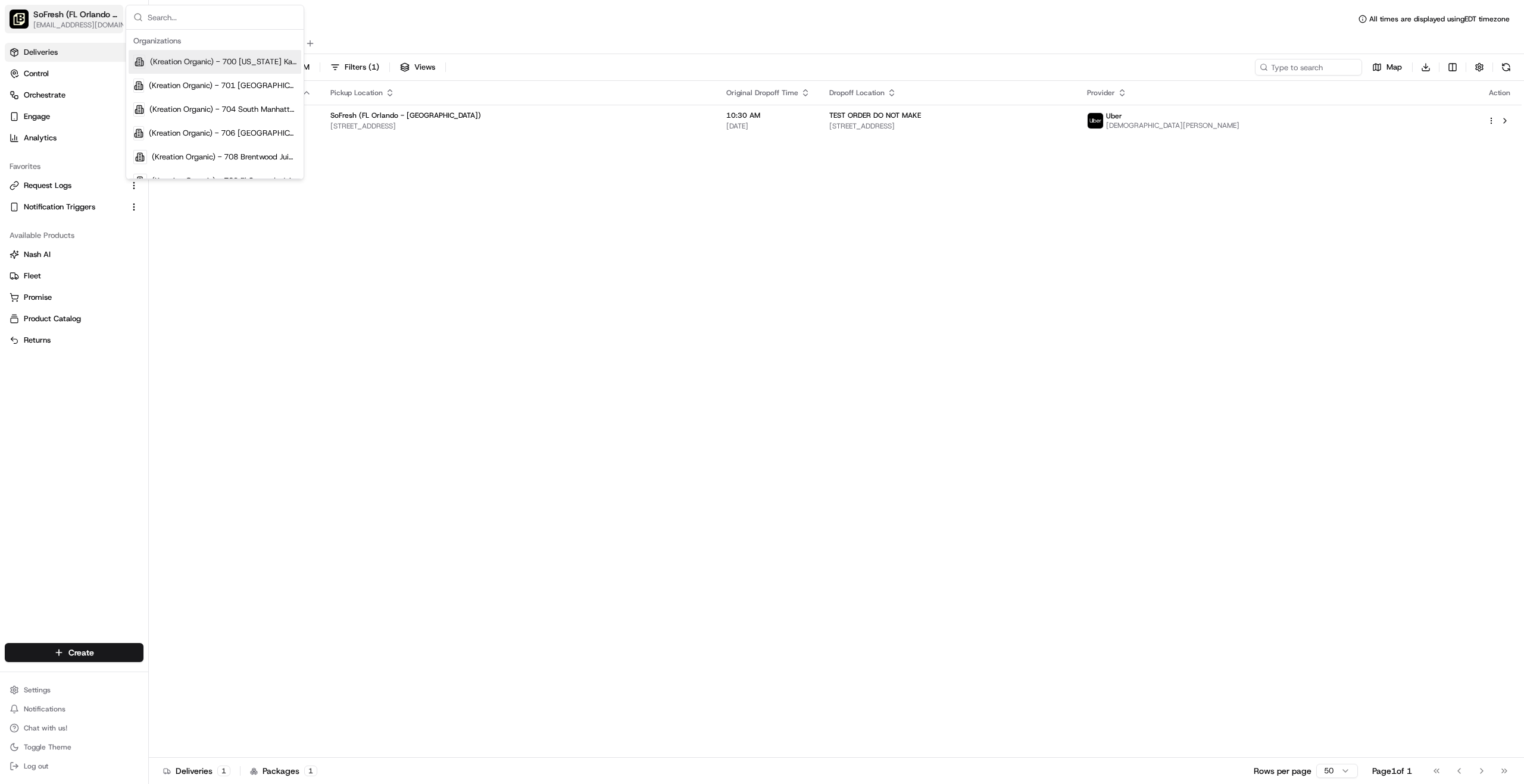
click at [24, 14] on img "button" at bounding box center [19, 19] width 19 height 19
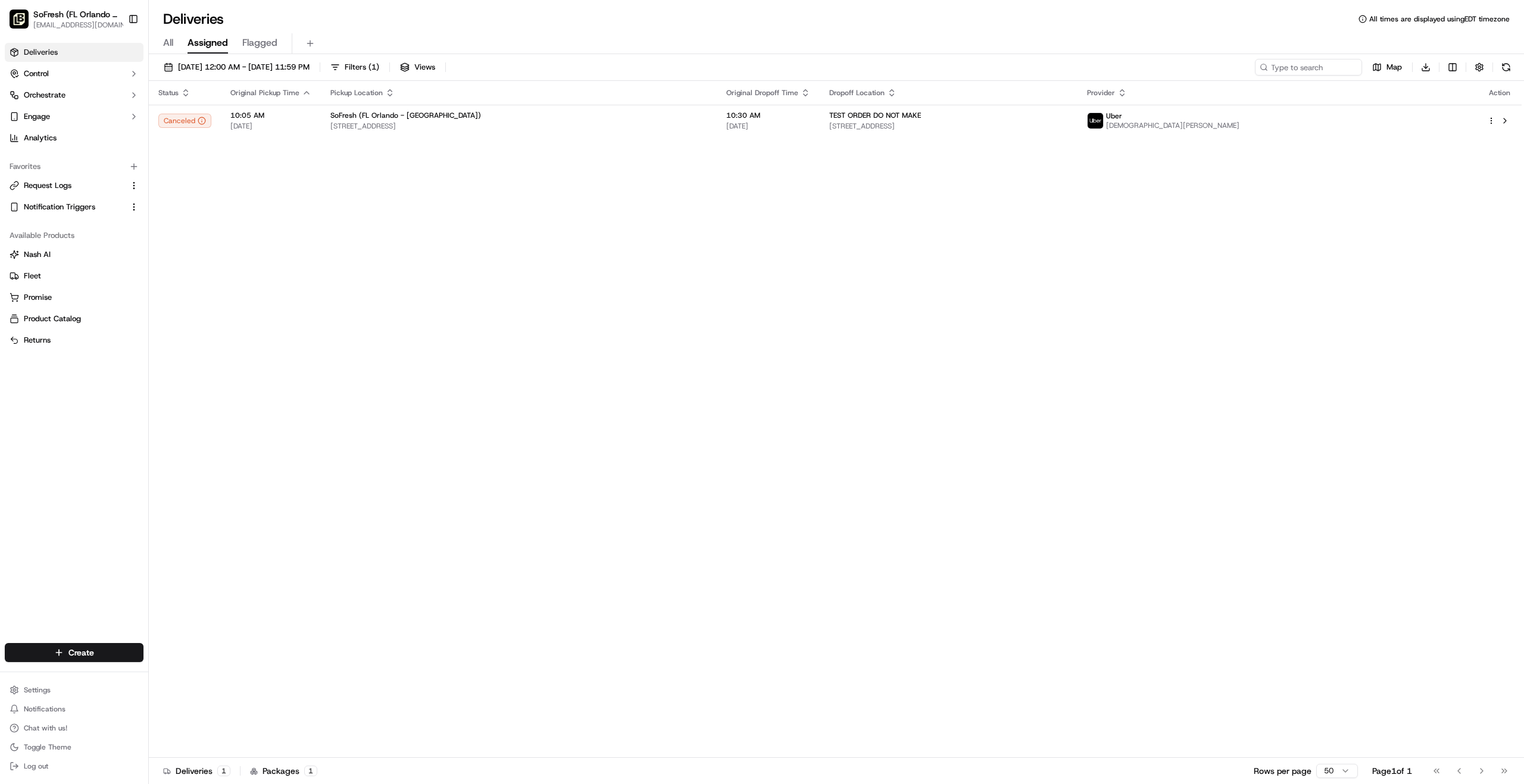
click at [555, 318] on div "Status Original Pickup Time Pickup Location Original Dropoff Time Dropoff Locat…" at bounding box center [834, 419] width 1372 height 677
click at [59, 603] on html "SoFresh ([GEOGRAPHIC_DATA] Orlando - Longwood) [EMAIL_ADDRESS][DOMAIN_NAME] Tog…" at bounding box center [762, 392] width 1524 height 784
click at [194, 563] on link "Organization" at bounding box center [215, 563] width 133 height 18
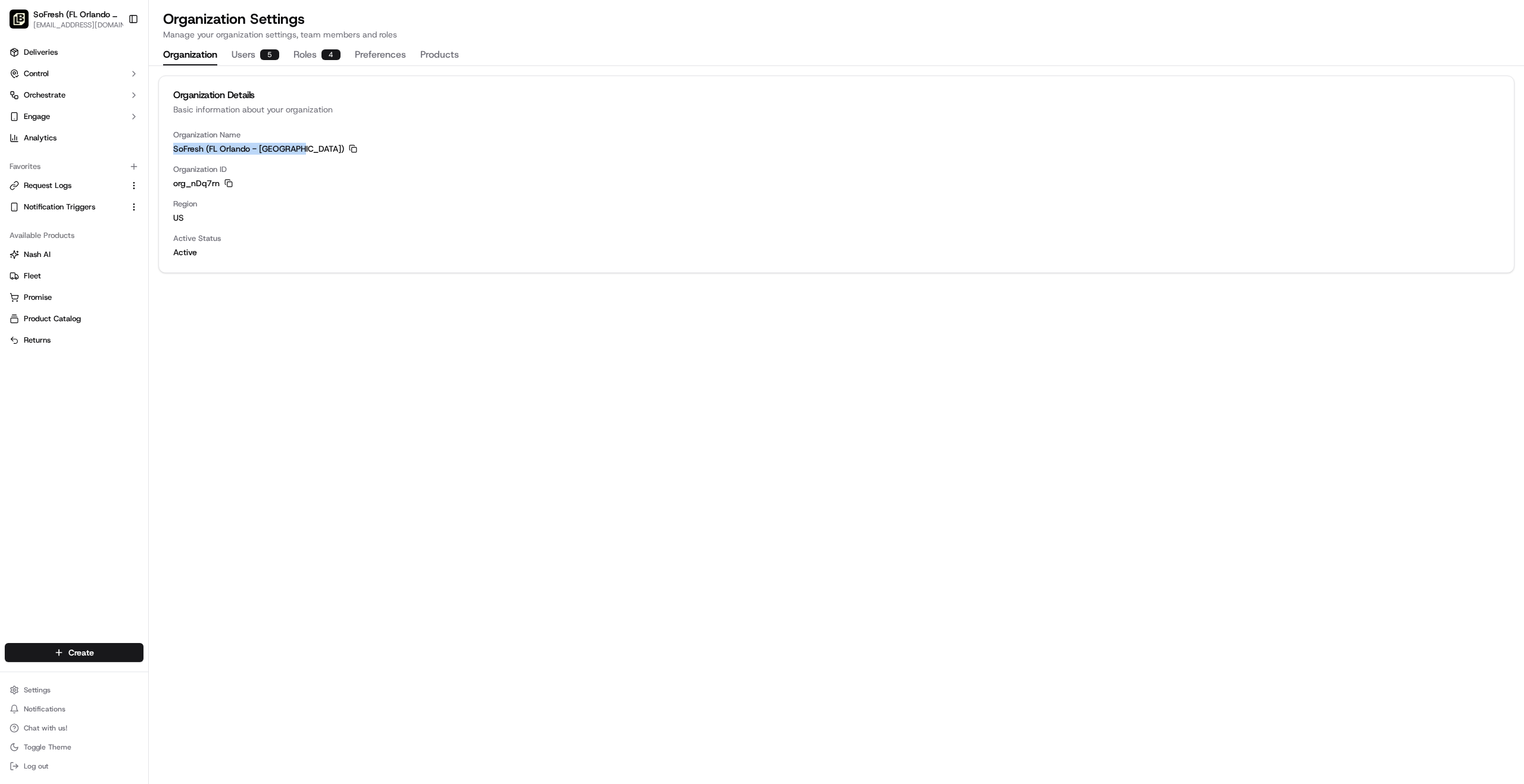
drag, startPoint x: 209, startPoint y: 151, endPoint x: 296, endPoint y: 152, distance: 87.0
click at [304, 149] on div "Organization Name SoFresh ([GEOGRAPHIC_DATA] [GEOGRAPHIC_DATA] - [GEOGRAPHIC_DA…" at bounding box center [837, 201] width 1355 height 143
click at [349, 151] on icon "button" at bounding box center [353, 149] width 8 height 8
